Goal: Information Seeking & Learning: Learn about a topic

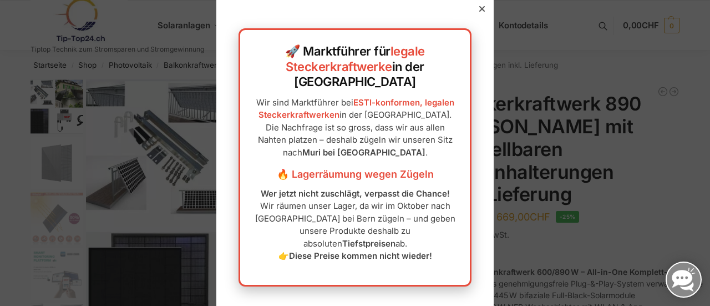
click at [479, 12] on icon at bounding box center [482, 9] width 6 height 6
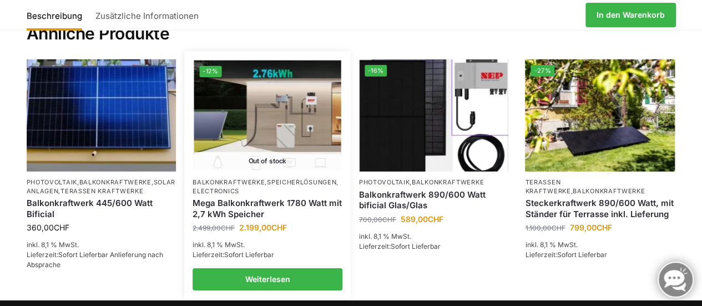
scroll to position [1623, 0]
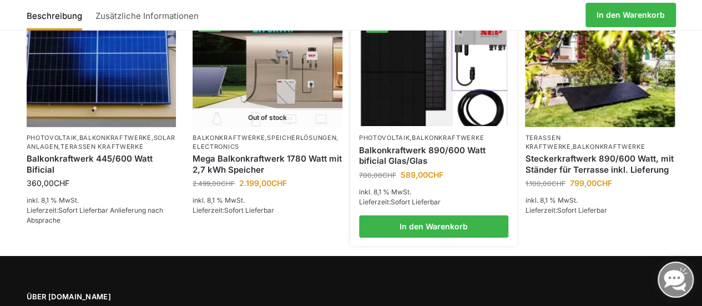
click at [462, 169] on span "700,00 CHF Ursprünglicher Preis war: 700,00 CHF 589,00 CHF Aktueller Preis ist:…" at bounding box center [434, 175] width 150 height 12
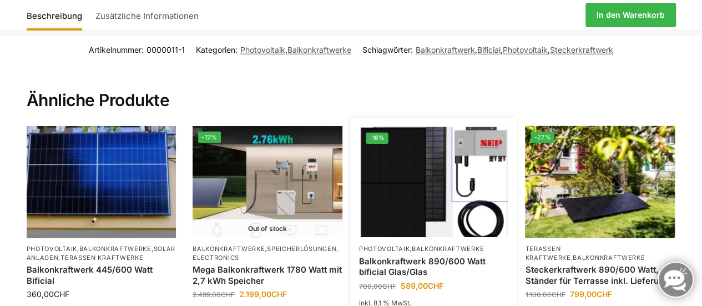
scroll to position [1512, 0]
click at [482, 154] on img at bounding box center [433, 182] width 147 height 110
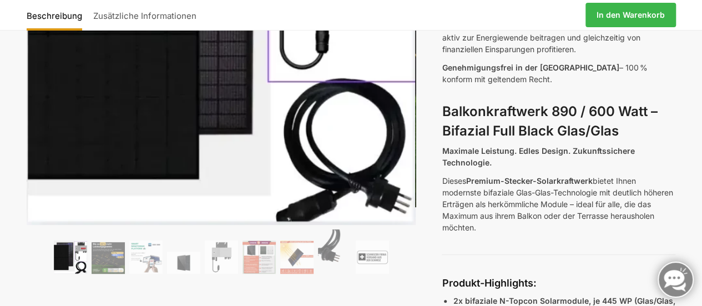
scroll to position [277, 0]
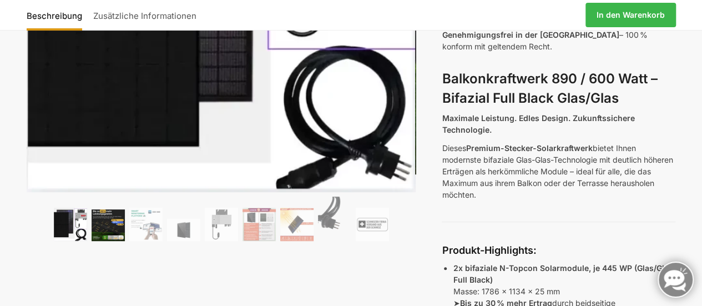
click at [107, 230] on img at bounding box center [108, 225] width 33 height 32
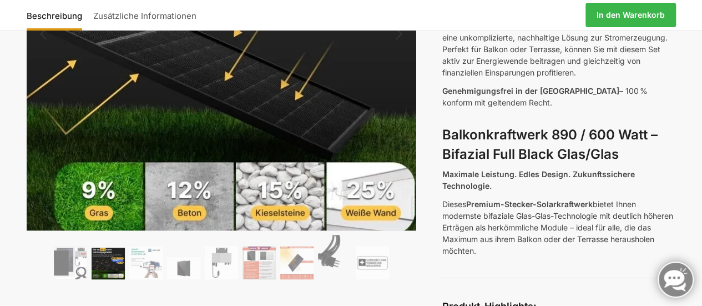
scroll to position [222, 0]
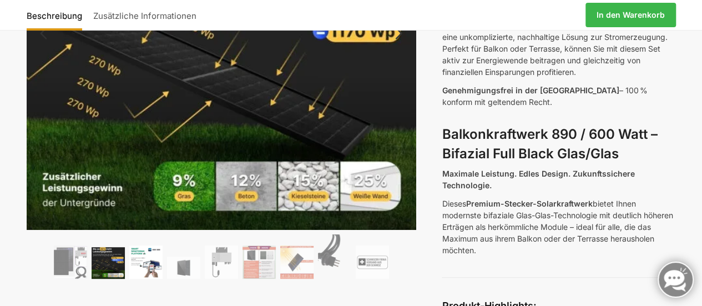
click at [152, 258] on img at bounding box center [145, 261] width 33 height 33
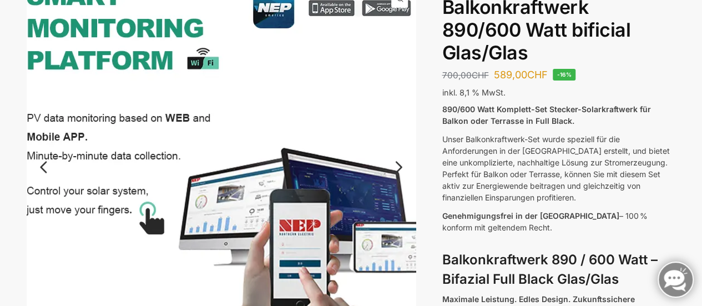
scroll to position [277, 0]
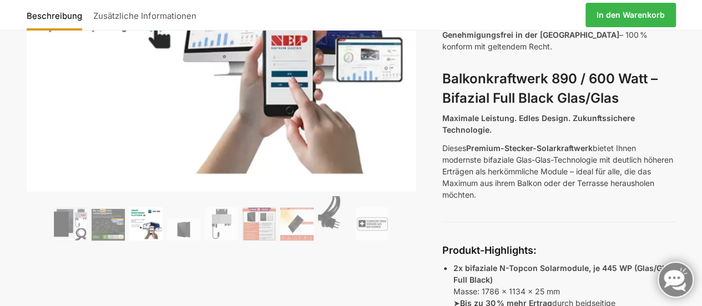
click at [153, 228] on img at bounding box center [145, 223] width 33 height 33
click at [181, 228] on img at bounding box center [183, 229] width 33 height 22
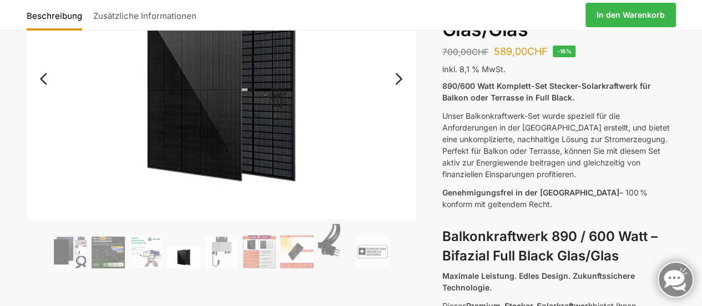
scroll to position [111, 0]
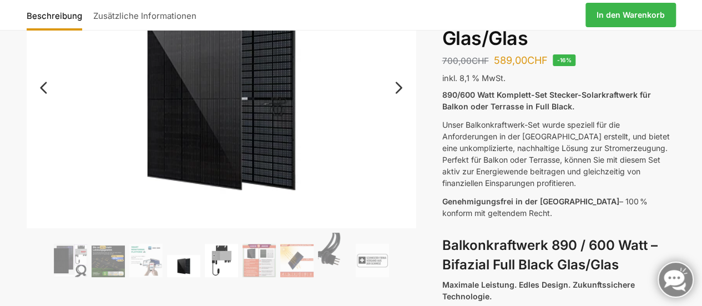
click at [216, 257] on img at bounding box center [221, 260] width 33 height 33
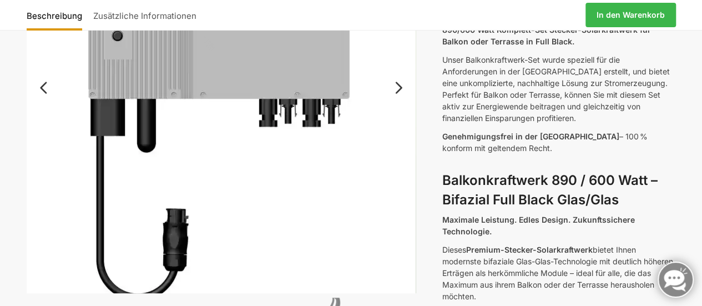
scroll to position [222, 0]
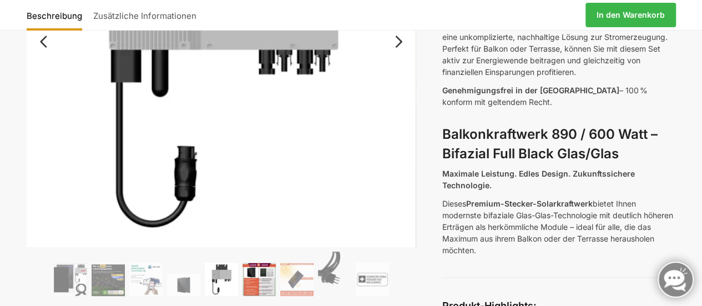
click at [254, 290] on img at bounding box center [259, 278] width 33 height 33
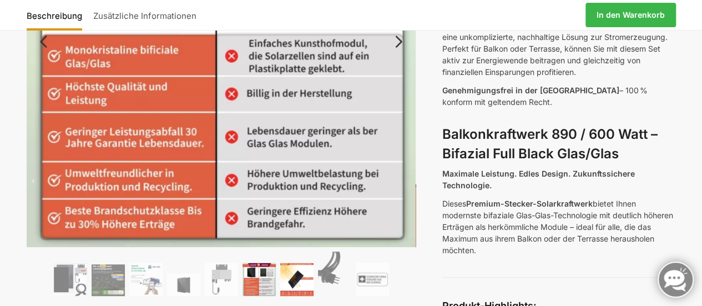
click at [304, 278] on img at bounding box center [296, 278] width 33 height 33
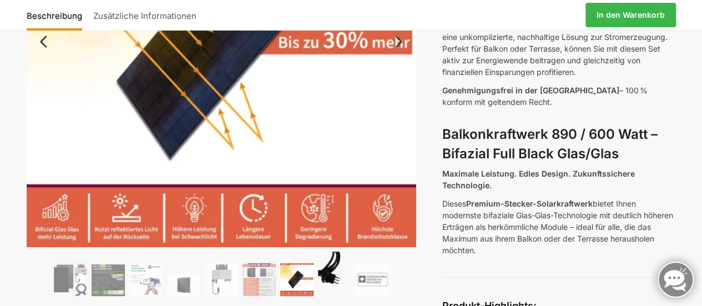
click at [326, 269] on img at bounding box center [334, 273] width 33 height 44
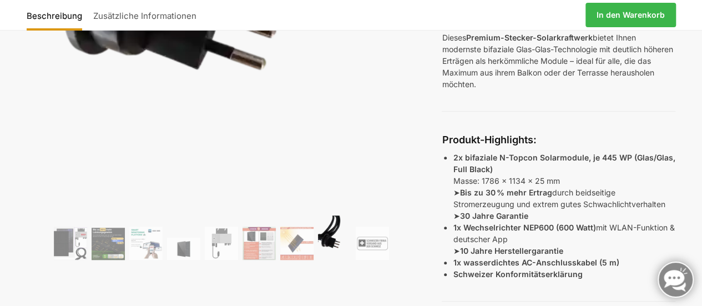
scroll to position [388, 0]
click at [368, 249] on img at bounding box center [372, 242] width 33 height 33
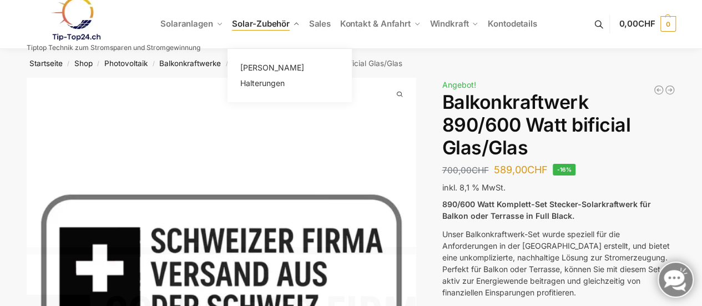
scroll to position [0, 0]
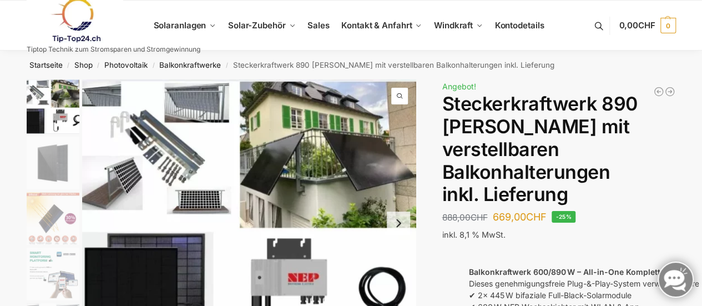
click at [75, 102] on img "1 / 10" at bounding box center [53, 106] width 53 height 54
click at [51, 96] on img "1 / 10" at bounding box center [53, 106] width 53 height 54
click at [117, 181] on img "1 / 10" at bounding box center [249, 222] width 334 height 287
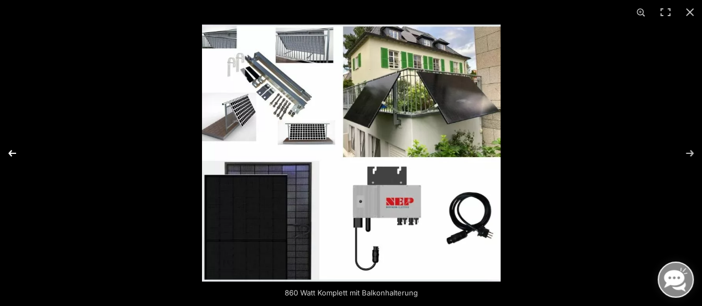
click at [10, 154] on button "Previous (arrow left)" at bounding box center [19, 152] width 39 height 55
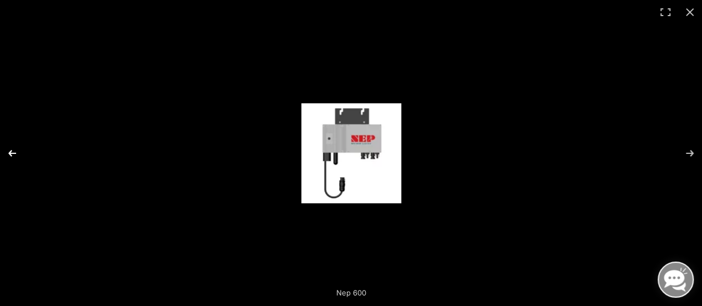
click at [10, 154] on button "Previous (arrow left)" at bounding box center [19, 152] width 39 height 55
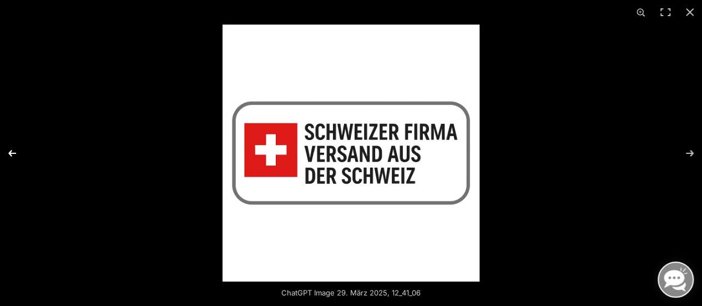
click at [10, 154] on button "Previous (arrow left)" at bounding box center [19, 152] width 39 height 55
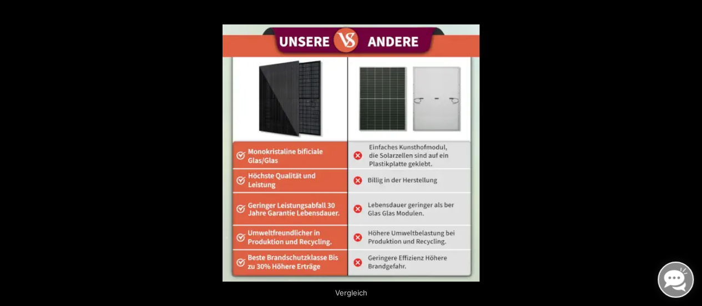
click at [16, 152] on button "Previous (arrow left)" at bounding box center [19, 152] width 39 height 55
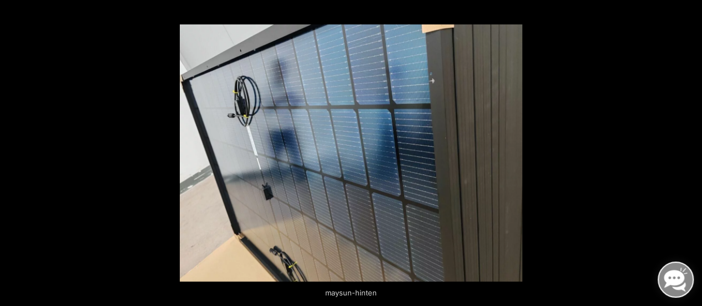
click at [16, 152] on button "Previous (arrow left)" at bounding box center [19, 152] width 39 height 55
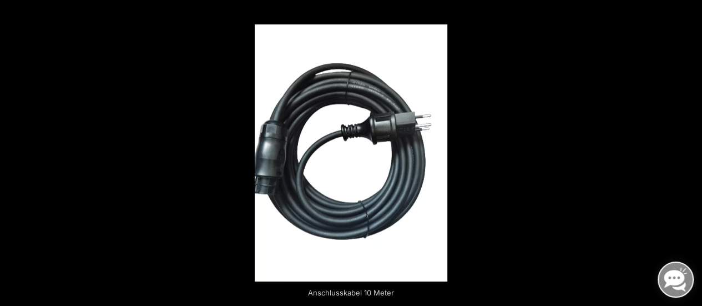
click at [16, 152] on button "Previous (arrow left)" at bounding box center [19, 152] width 39 height 55
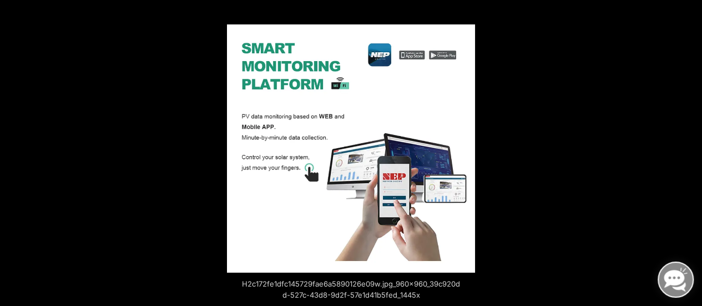
click at [613, 159] on div at bounding box center [578, 177] width 702 height 306
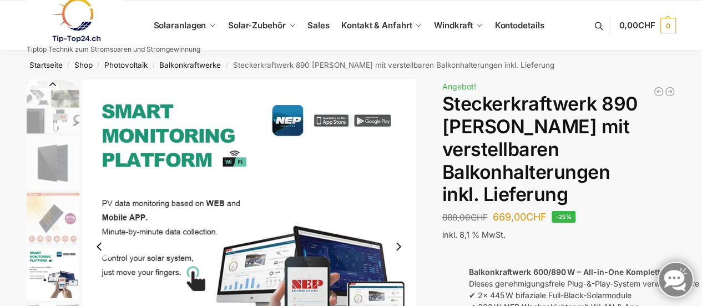
click at [50, 149] on img "2 / 10" at bounding box center [53, 163] width 53 height 53
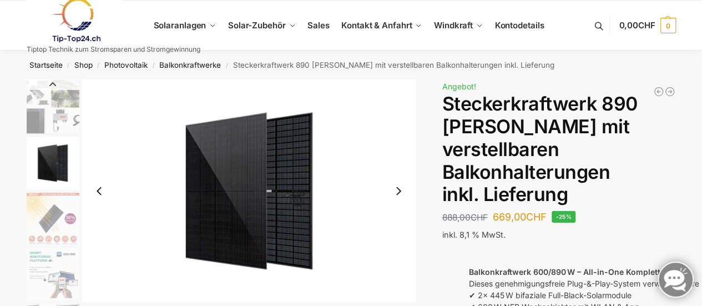
click at [39, 114] on img "1 / 10" at bounding box center [53, 106] width 53 height 54
click at [40, 114] on img "1 / 10" at bounding box center [53, 106] width 53 height 54
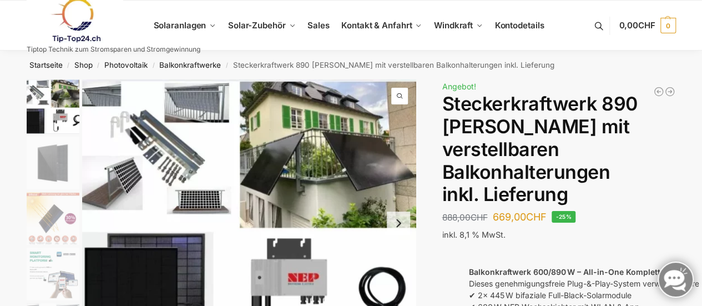
click at [137, 147] on img "1 / 10" at bounding box center [249, 222] width 334 height 287
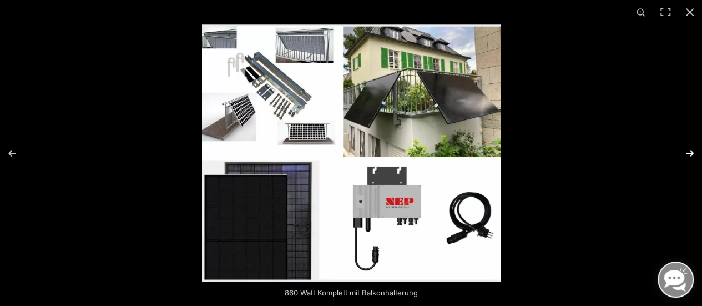
click at [689, 155] on button "Next (arrow right)" at bounding box center [682, 152] width 39 height 55
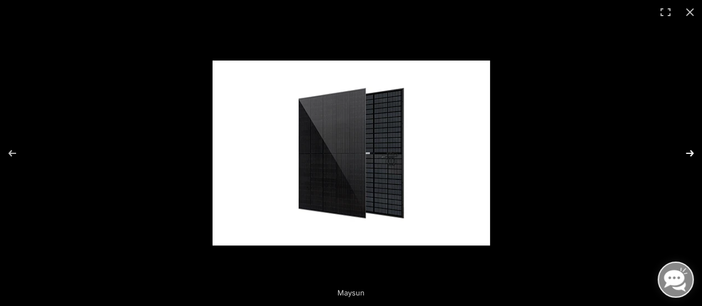
click at [689, 155] on button "Next (arrow right)" at bounding box center [682, 152] width 39 height 55
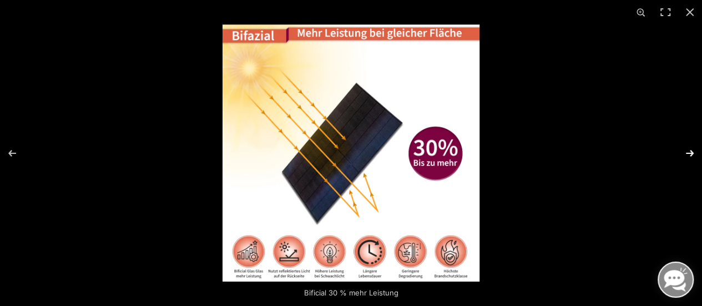
click at [689, 155] on button "Next (arrow right)" at bounding box center [682, 152] width 39 height 55
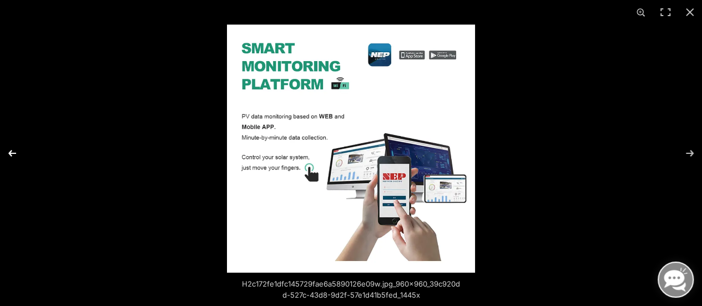
click at [8, 153] on button "Previous (arrow left)" at bounding box center [19, 152] width 39 height 55
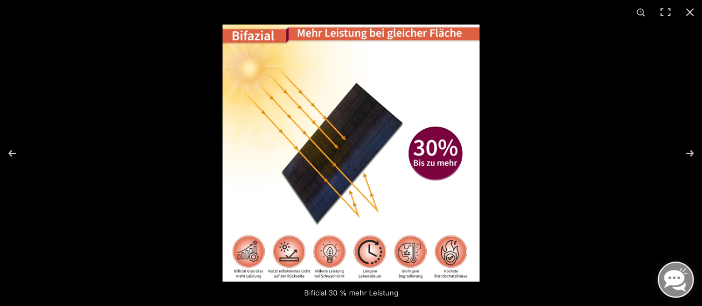
scroll to position [55, 0]
